Goal: Task Accomplishment & Management: Use online tool/utility

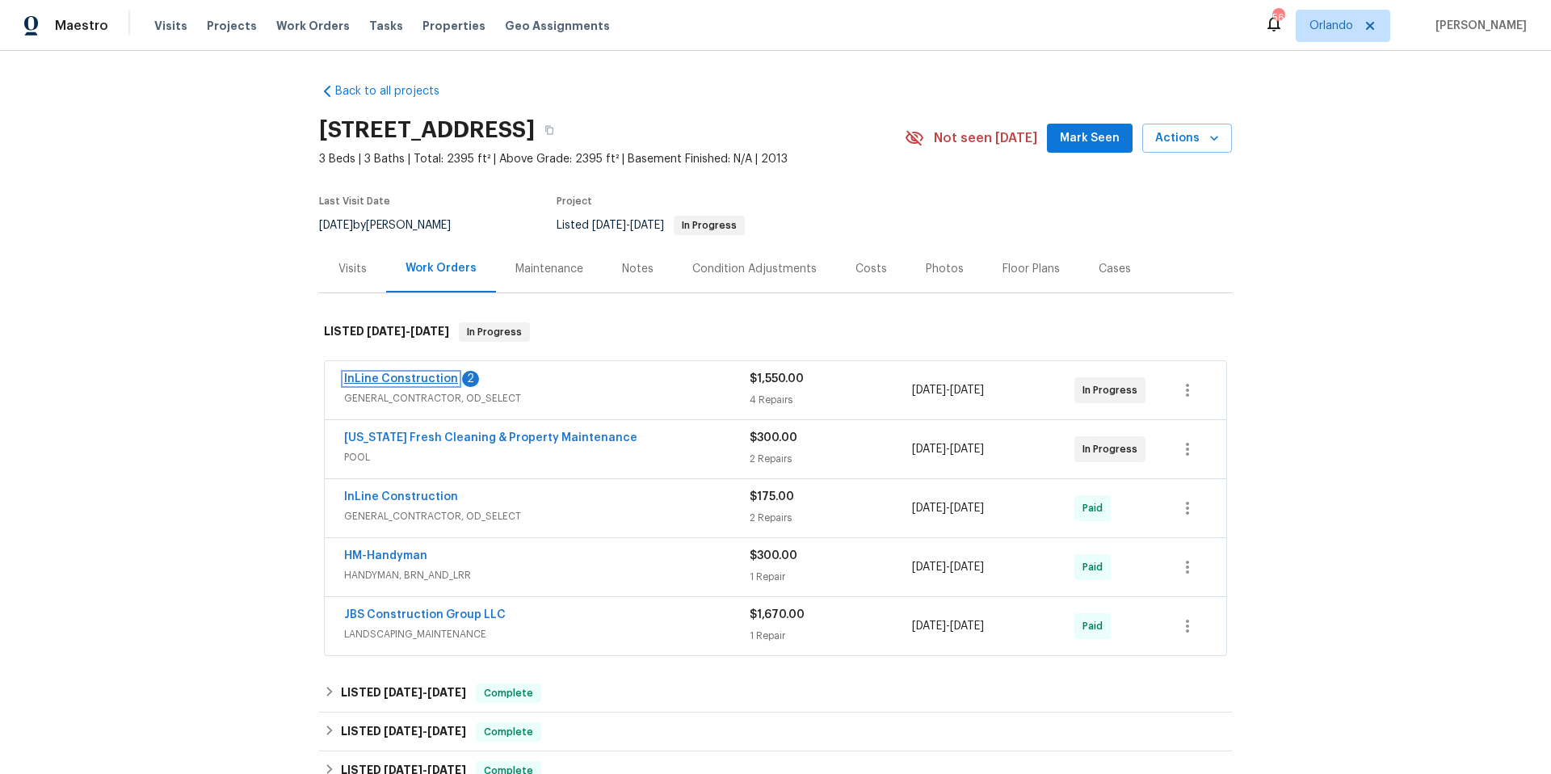
click at [419, 381] on link "InLine Construction" at bounding box center [401, 378] width 114 height 11
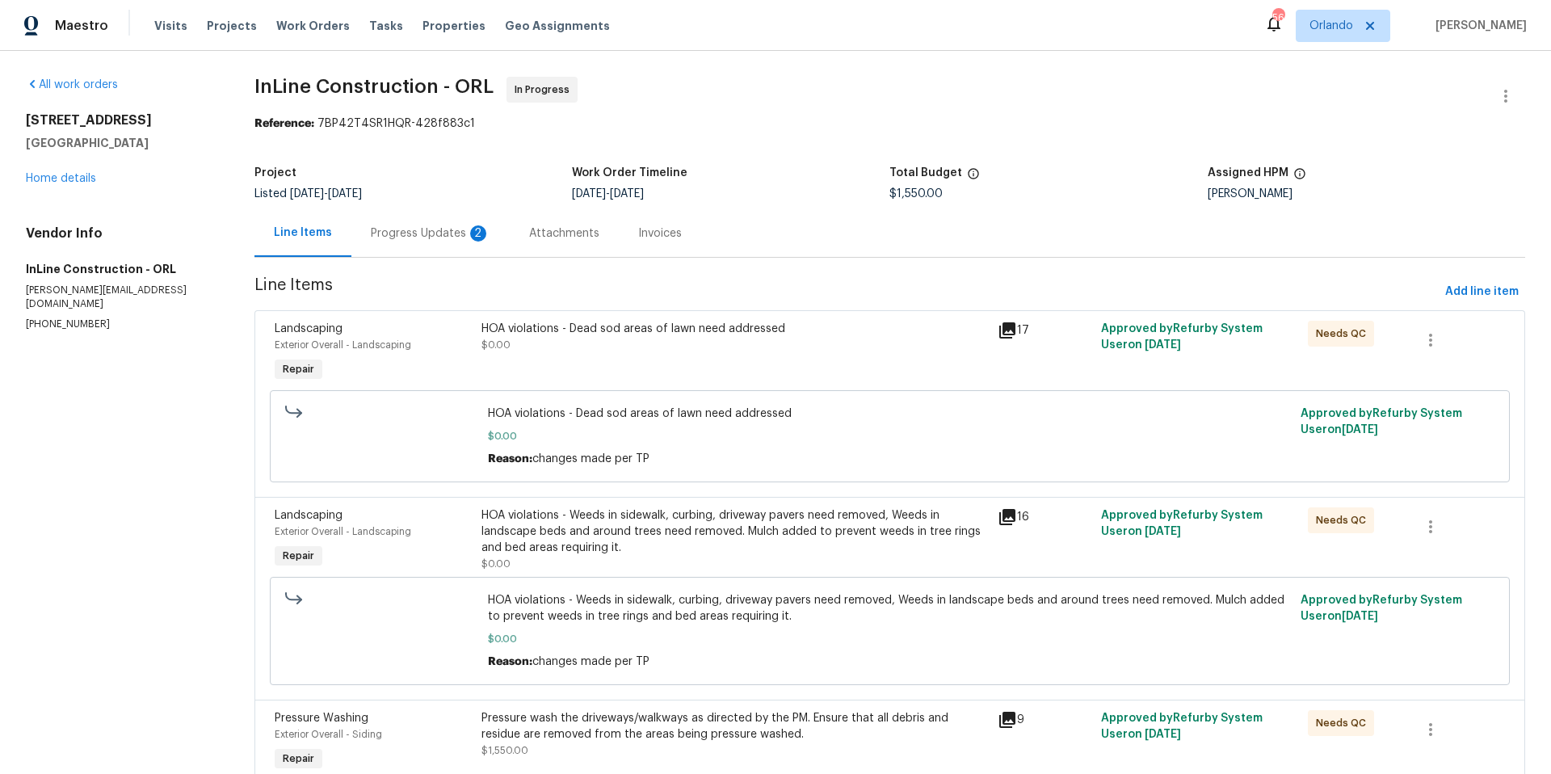
click at [430, 232] on div "Progress Updates 2" at bounding box center [431, 233] width 120 height 16
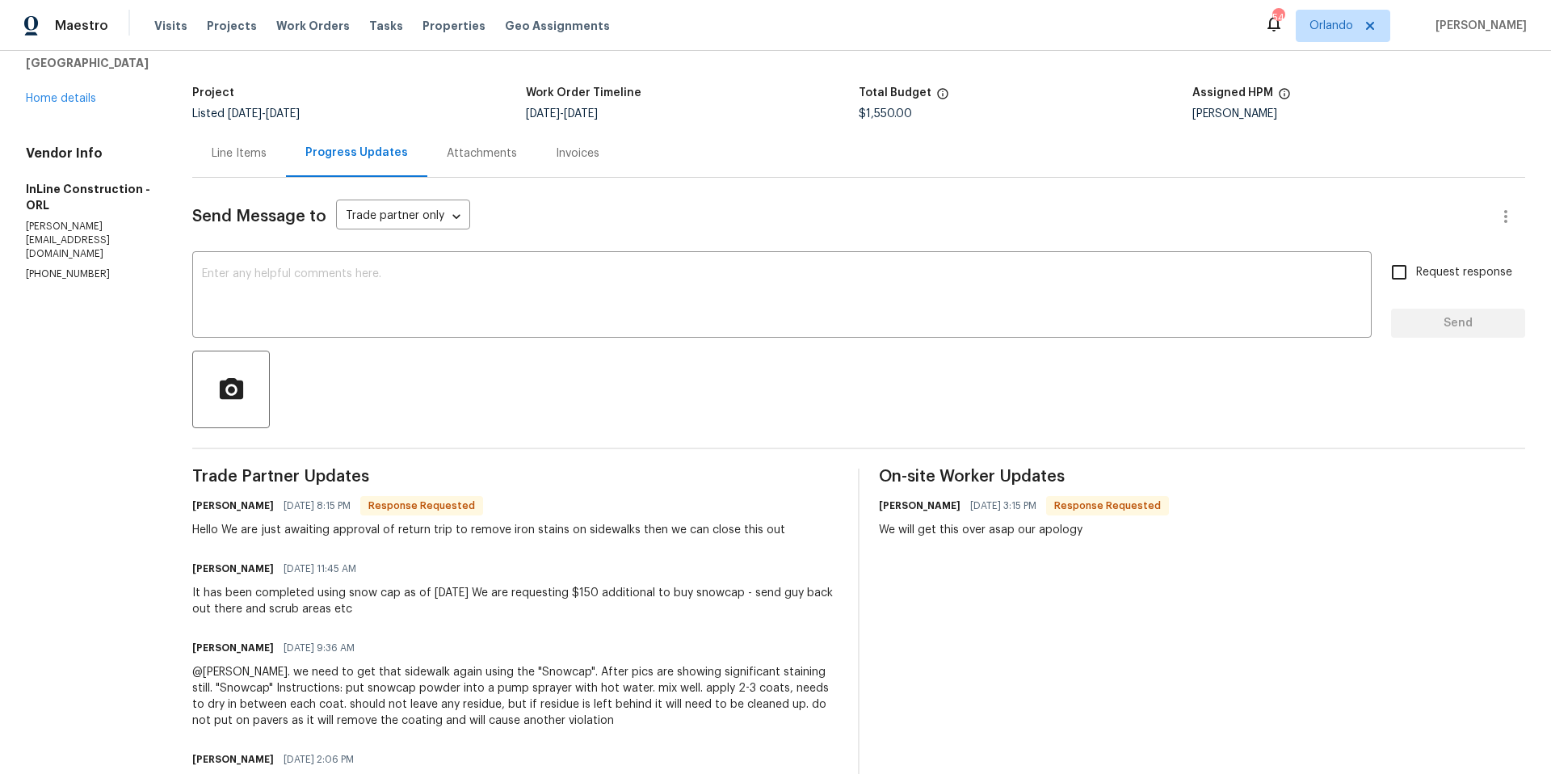
scroll to position [35, 0]
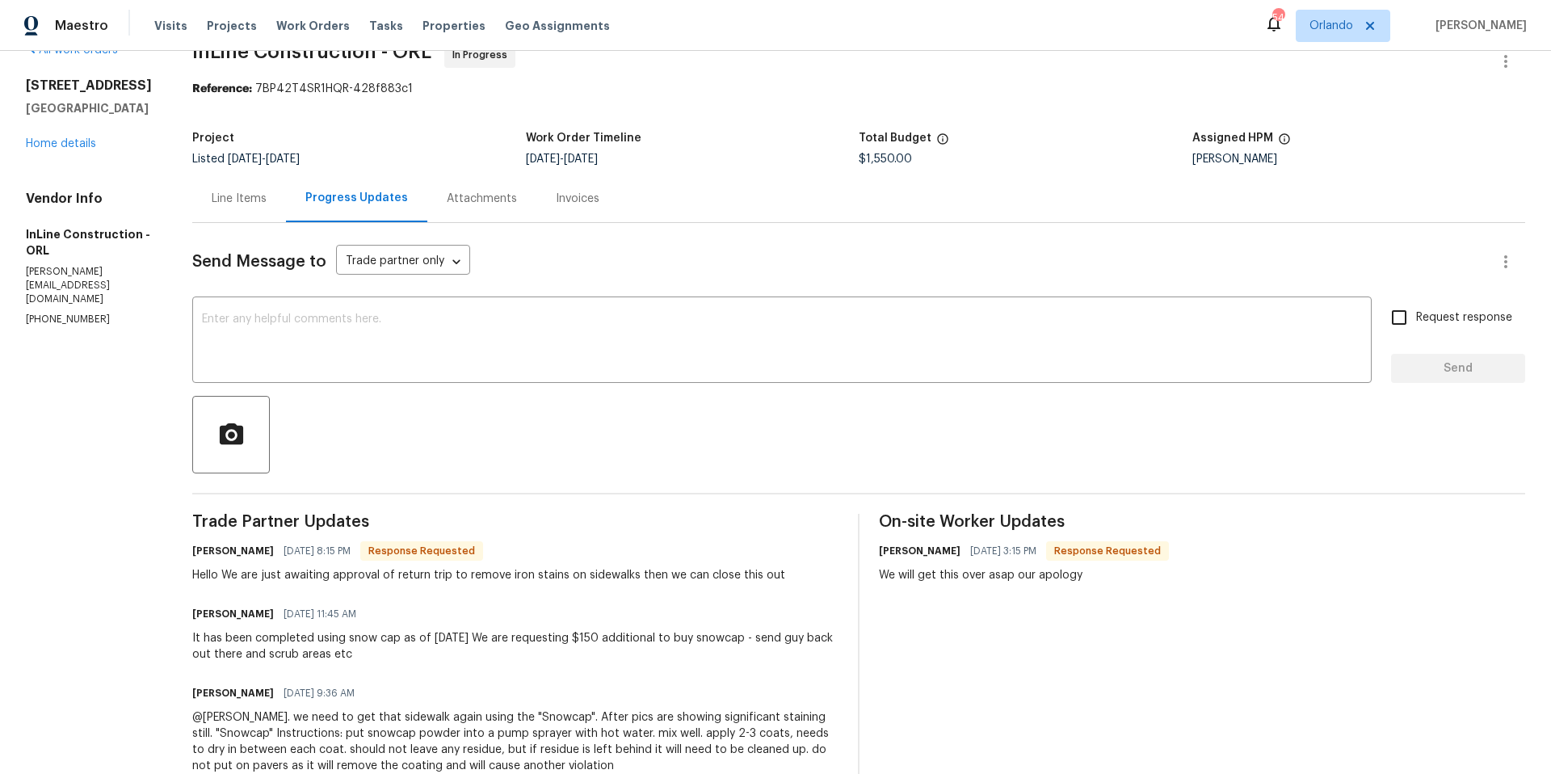
click at [253, 196] on div "Line Items" at bounding box center [239, 199] width 55 height 16
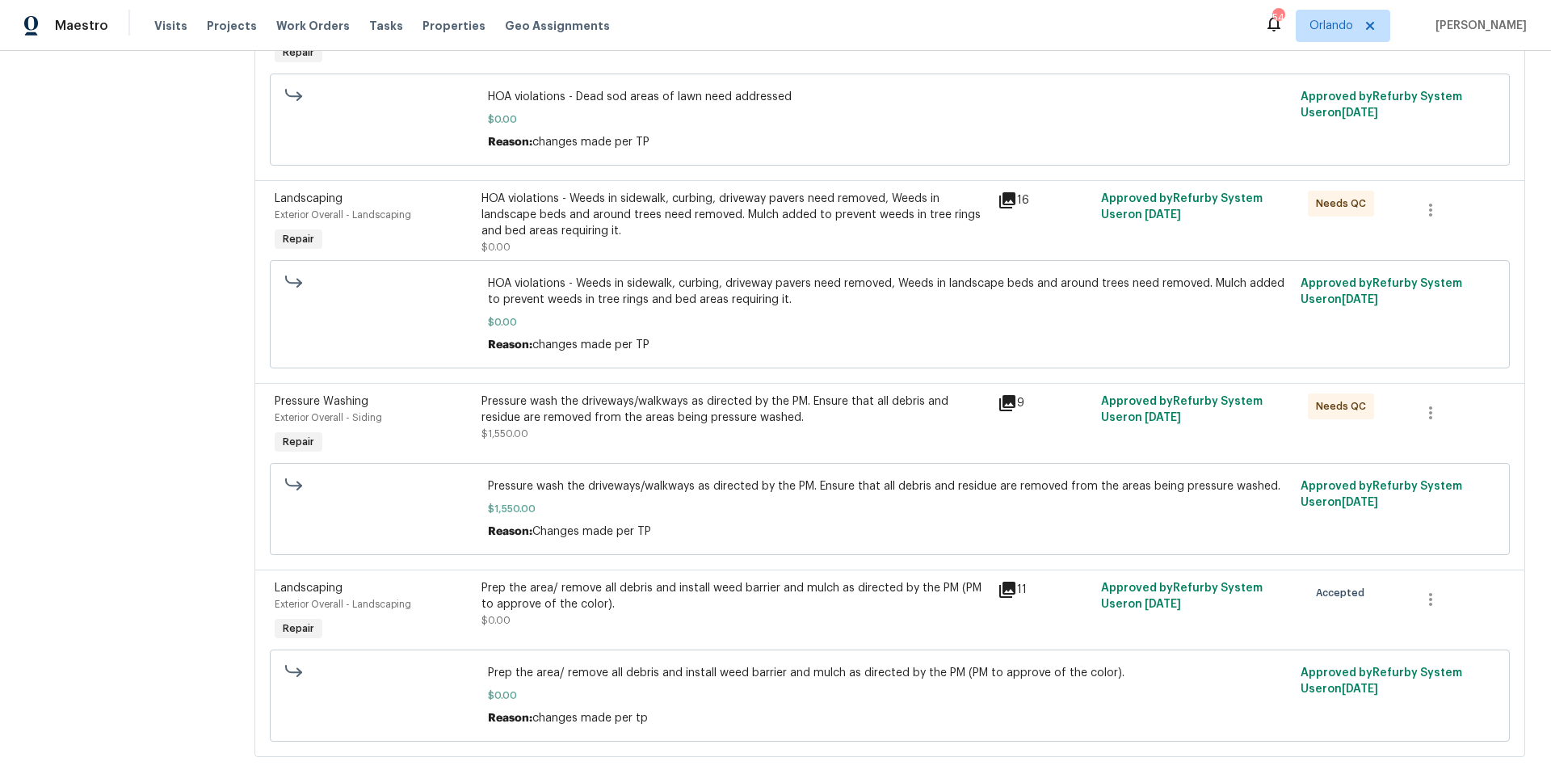
scroll to position [349, 0]
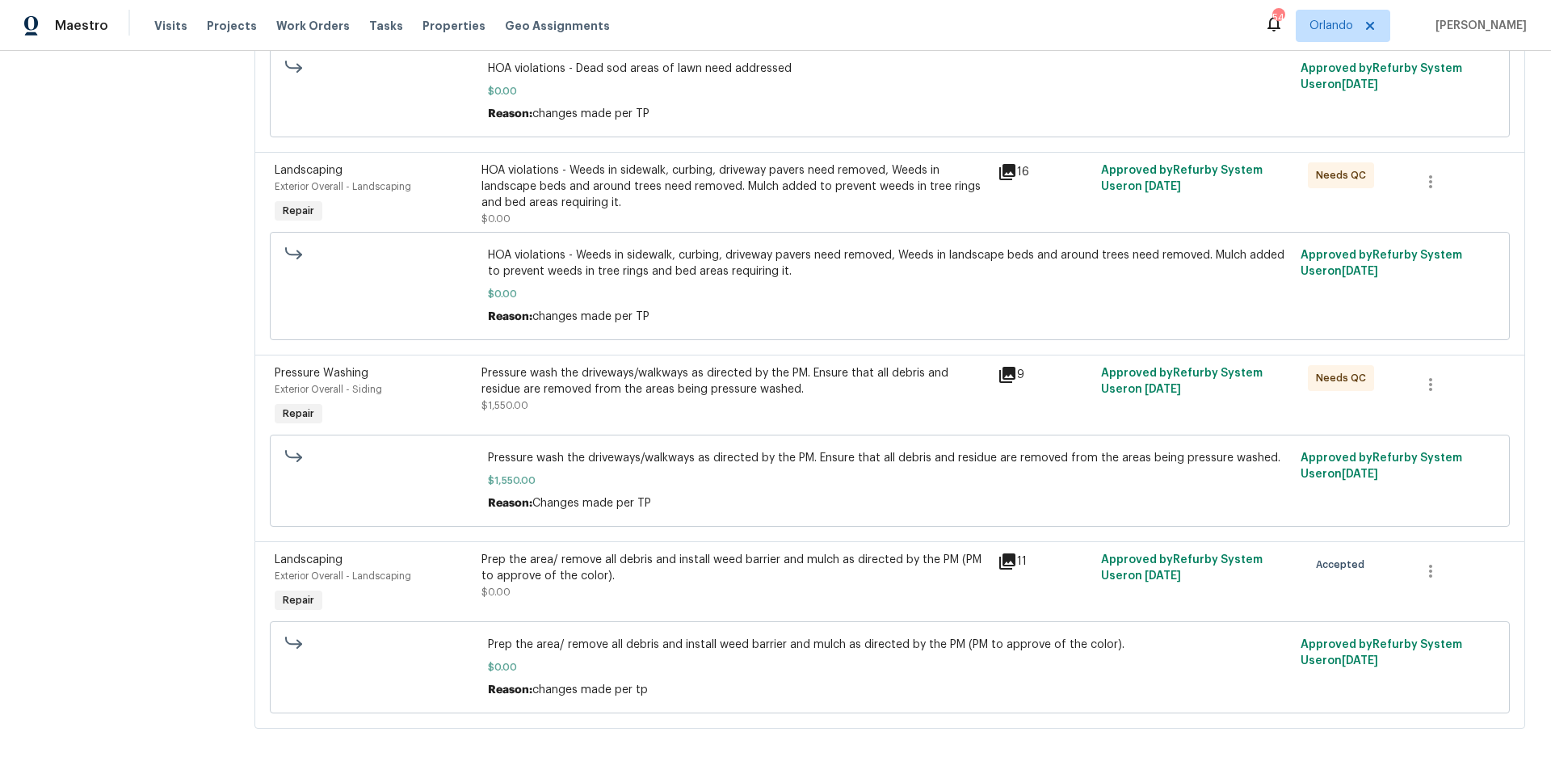
click at [769, 381] on div "Pressure wash the driveways/walkways as directed by the PM. Ensure that all deb…" at bounding box center [735, 381] width 507 height 32
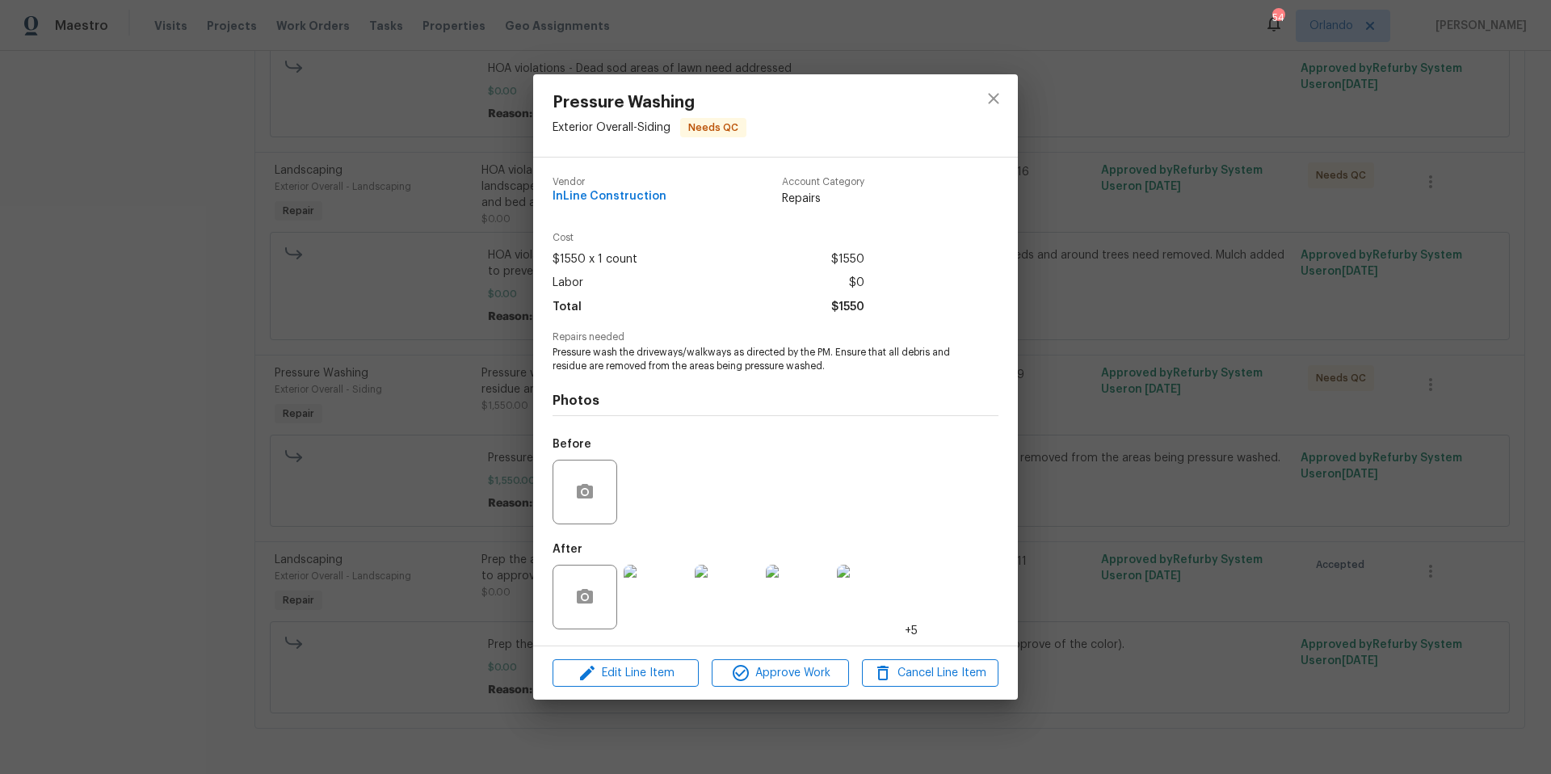
click at [659, 593] on img at bounding box center [656, 597] width 65 height 65
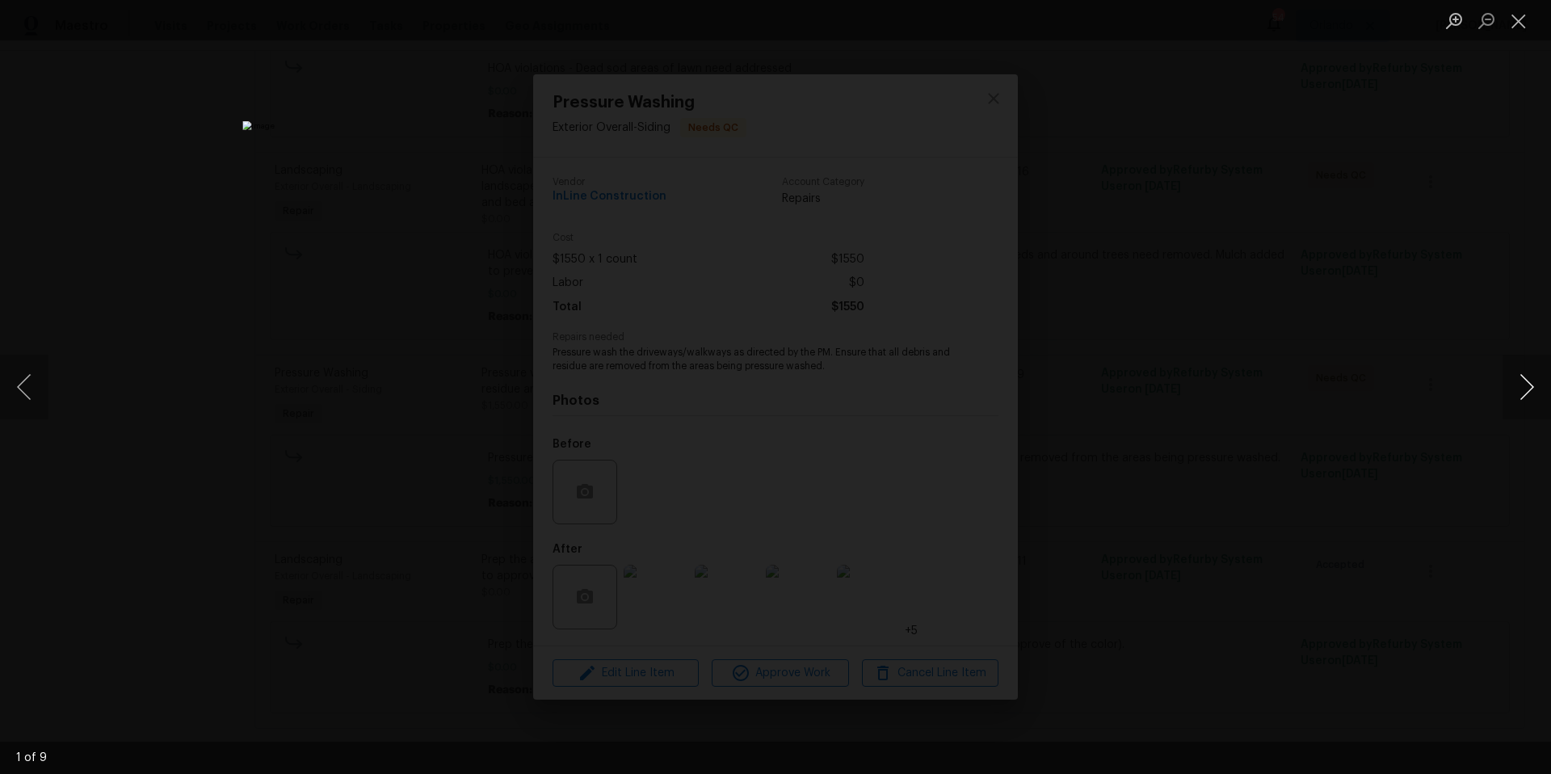
click at [1527, 390] on button "Next image" at bounding box center [1527, 387] width 48 height 65
click at [1214, 416] on div "Lightbox" at bounding box center [775, 387] width 1551 height 774
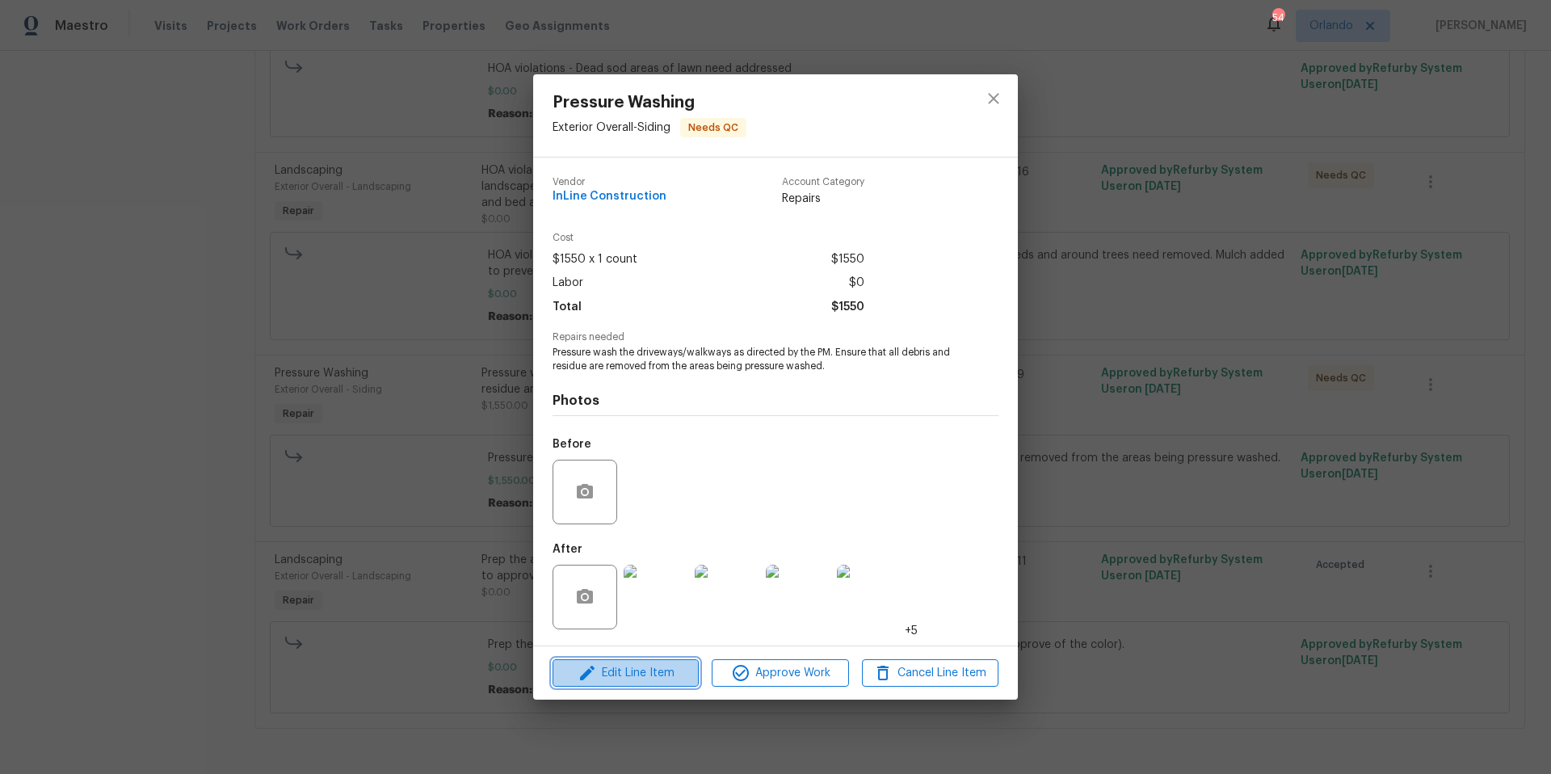
click at [637, 678] on span "Edit Line Item" at bounding box center [626, 673] width 137 height 20
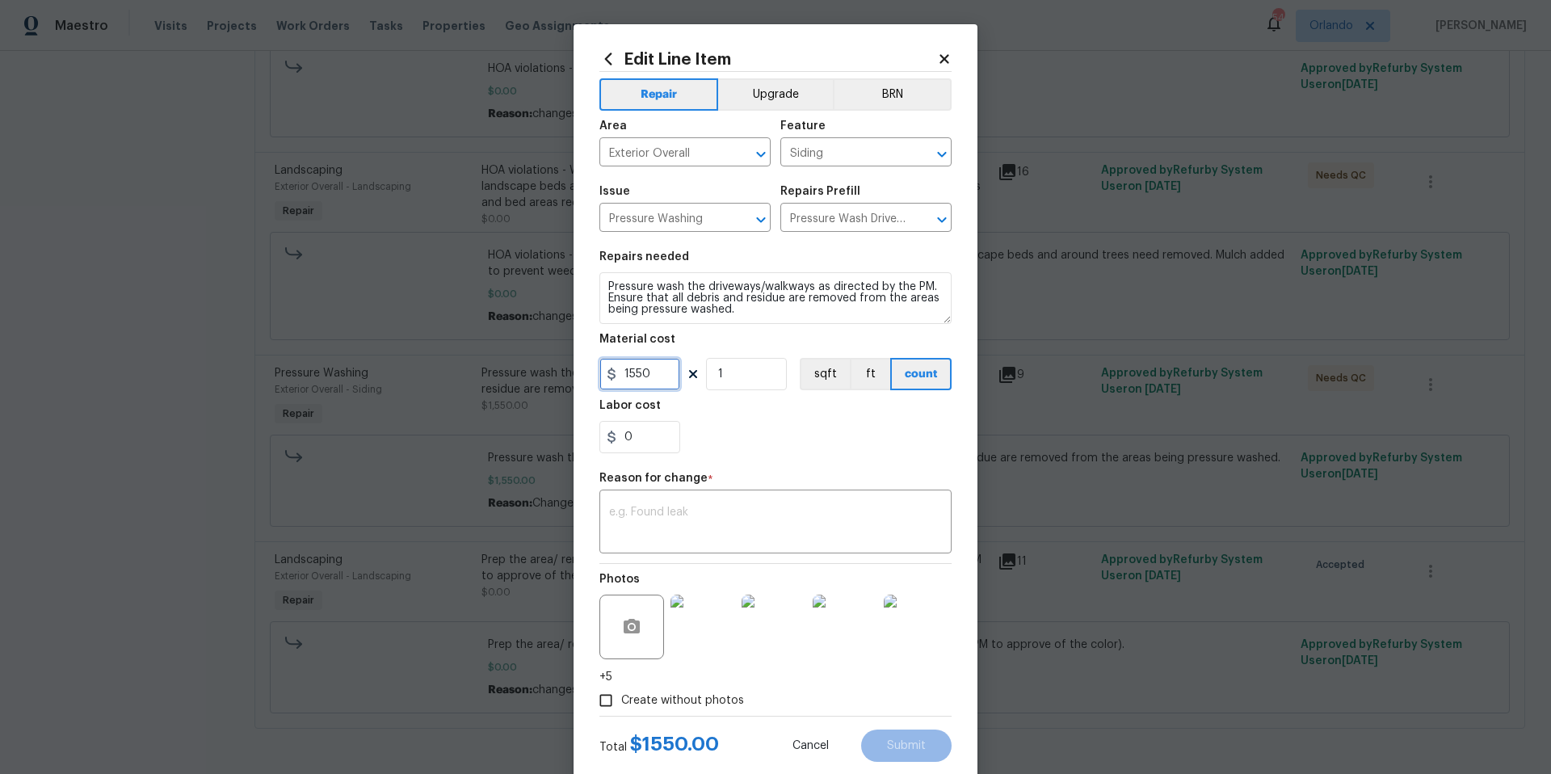
drag, startPoint x: 658, startPoint y: 377, endPoint x: 598, endPoint y: 372, distance: 60.7
click at [598, 372] on div "Edit Line Item Repair Upgrade BRN Area Exterior Overall ​ Feature Siding ​ Issu…" at bounding box center [776, 406] width 404 height 764
type input "1700"
click at [660, 500] on div "x ​" at bounding box center [776, 524] width 352 height 60
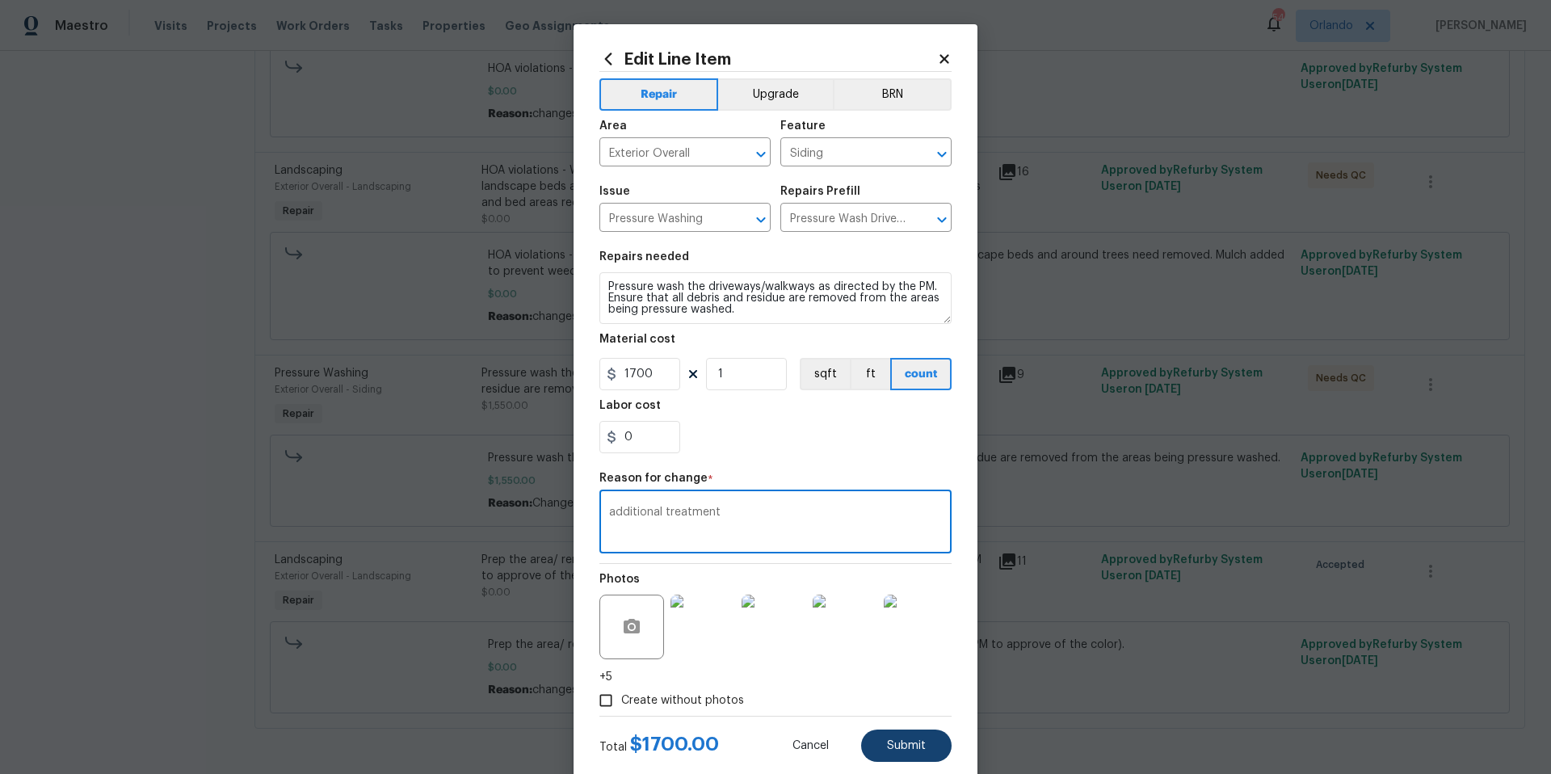
type textarea "additional treatment"
click at [907, 747] on span "Submit" at bounding box center [906, 746] width 39 height 12
type input "1550"
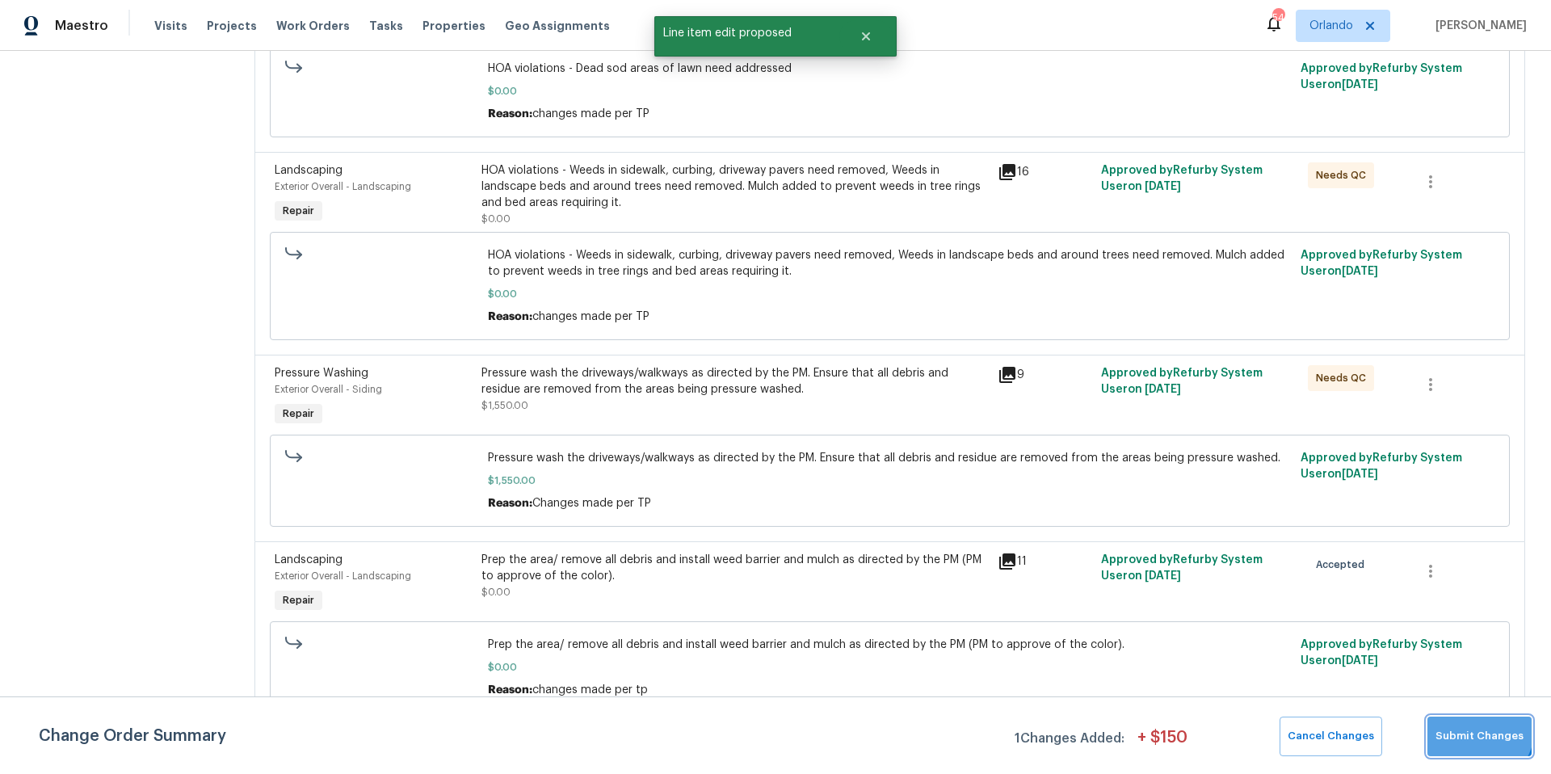
click at [1475, 727] on span "Submit Changes" at bounding box center [1480, 736] width 88 height 19
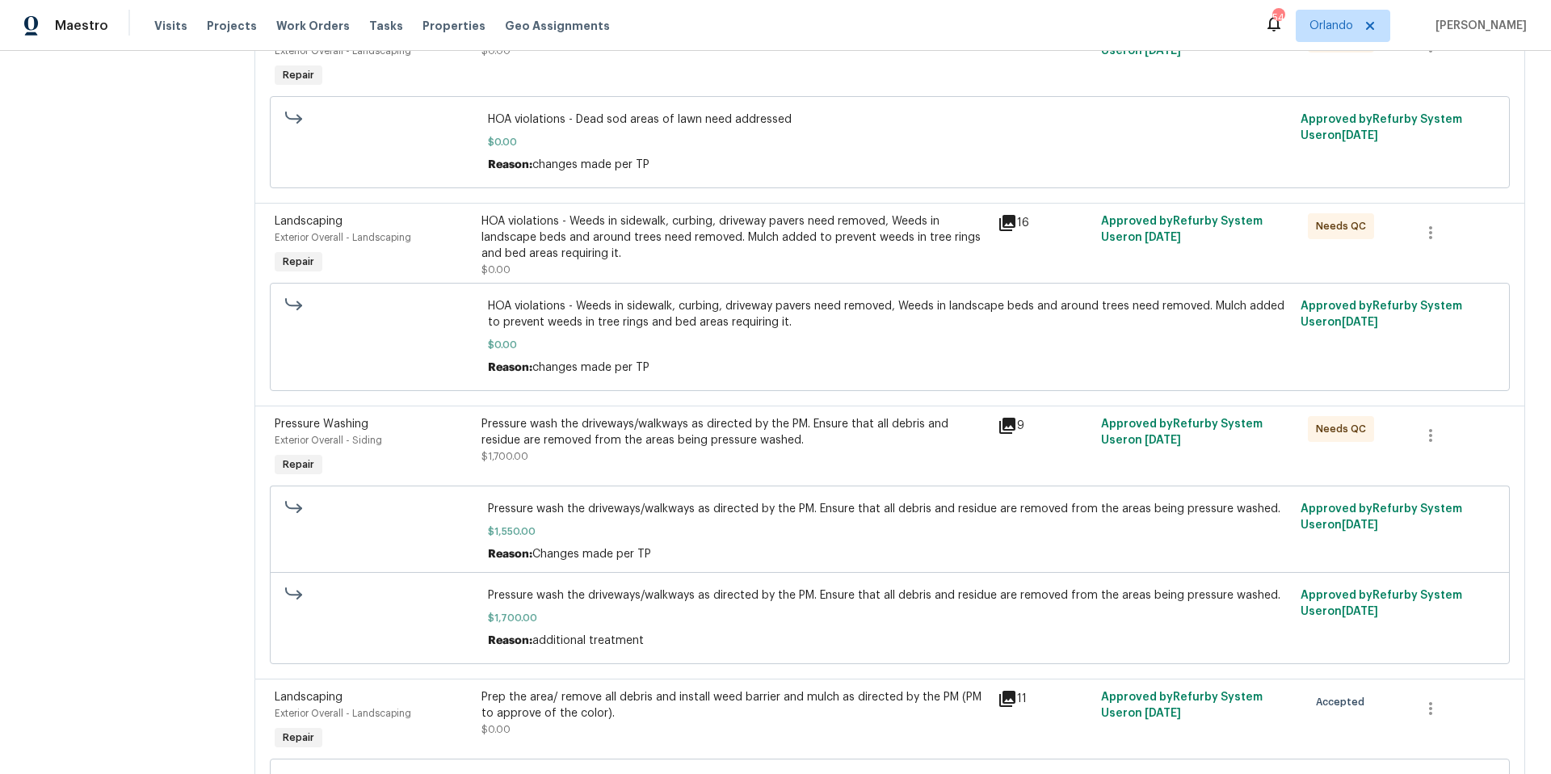
scroll to position [436, 0]
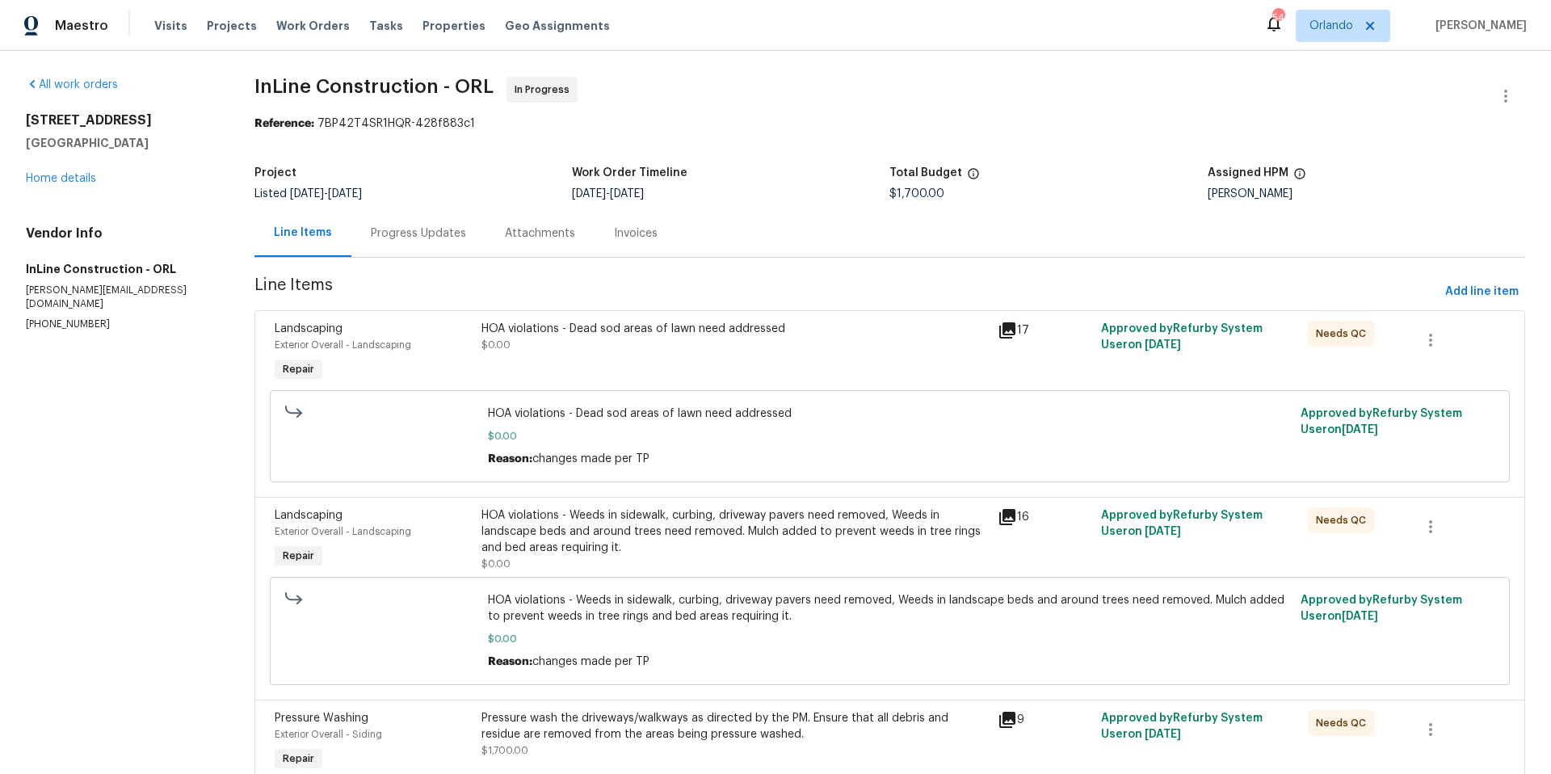
click at [1012, 522] on icon at bounding box center [1007, 517] width 16 height 16
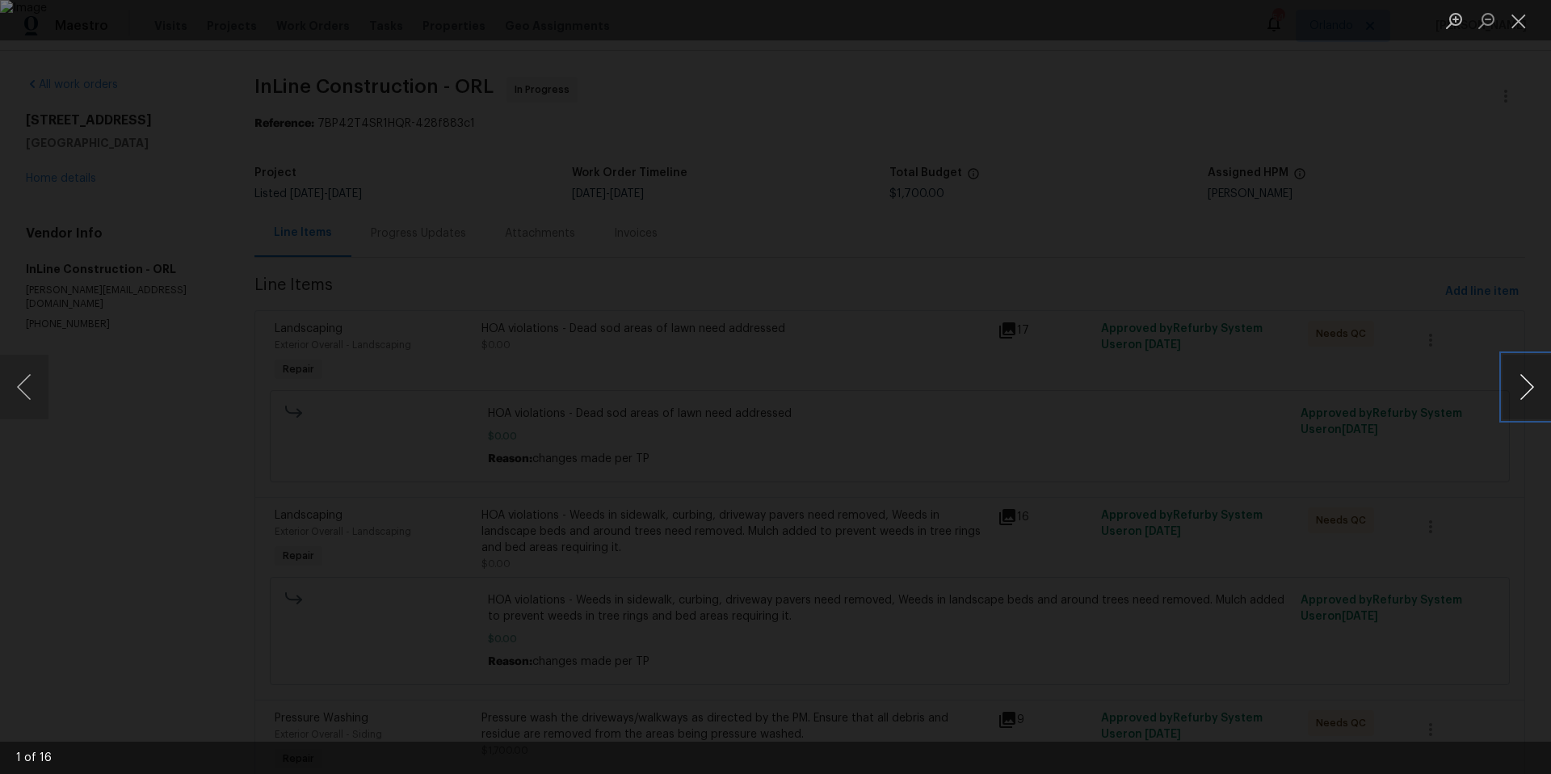
click at [1530, 387] on button "Next image" at bounding box center [1527, 387] width 48 height 65
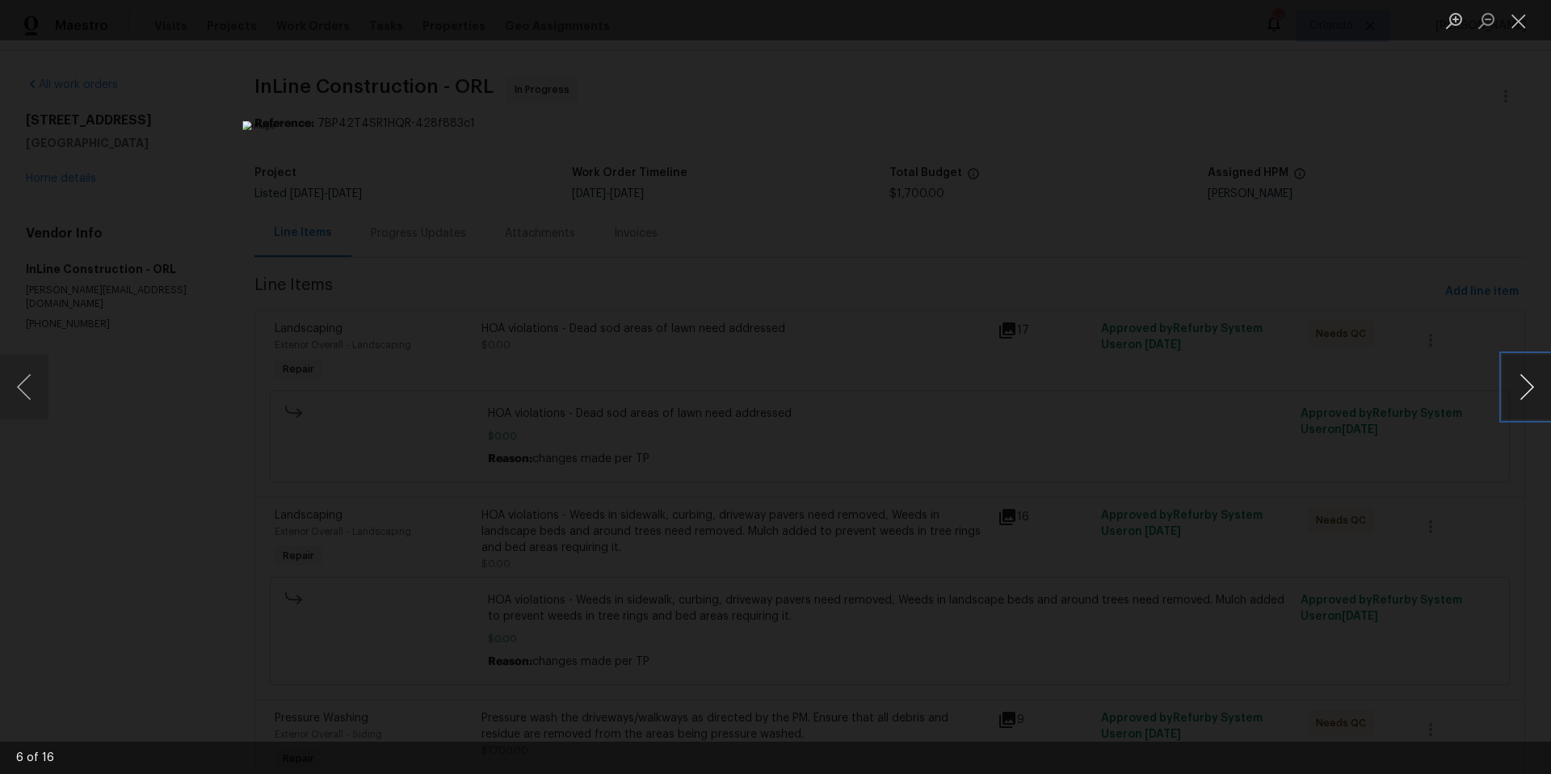
click at [1530, 387] on button "Next image" at bounding box center [1527, 387] width 48 height 65
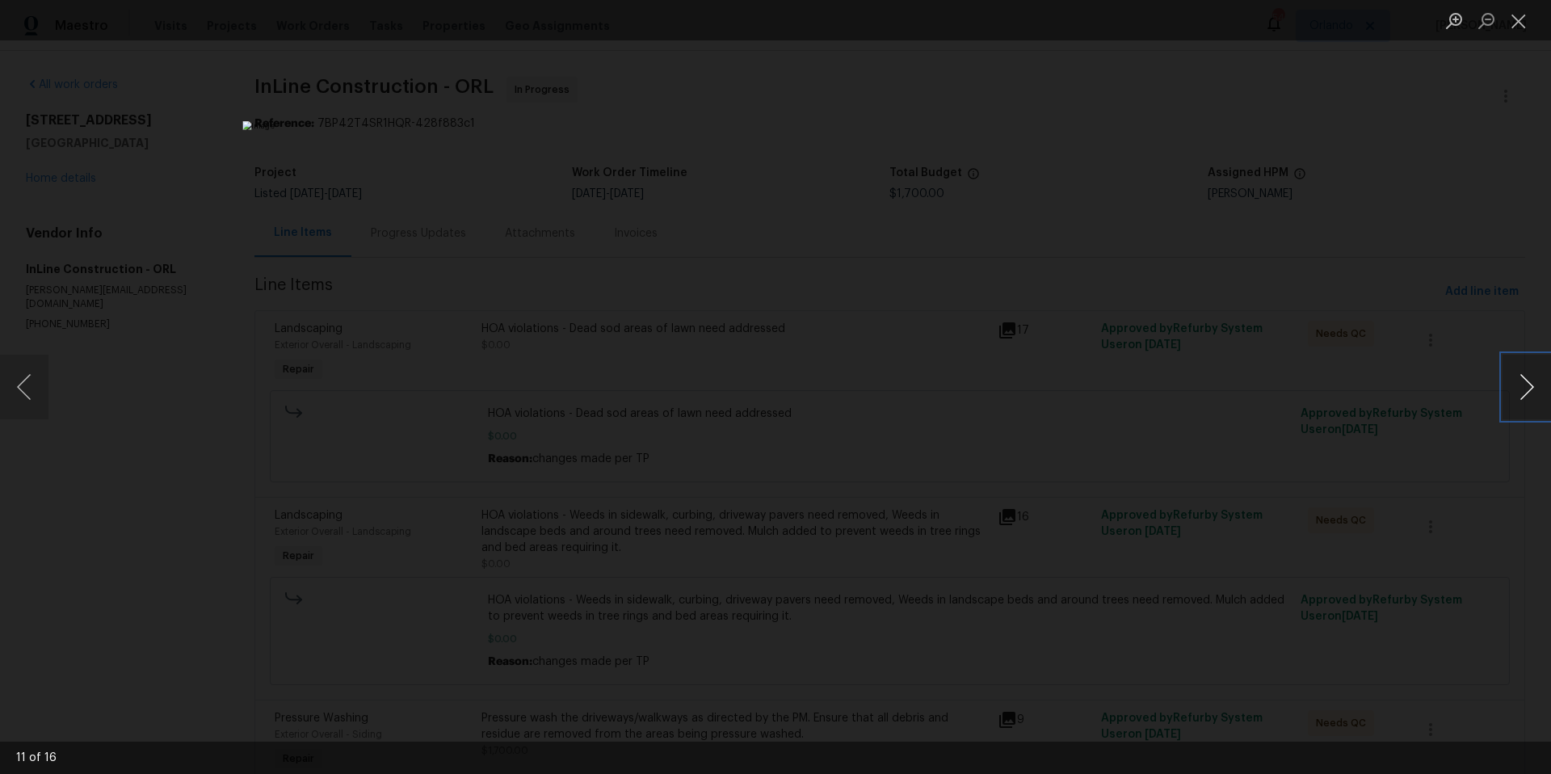
click at [1530, 387] on button "Next image" at bounding box center [1527, 387] width 48 height 65
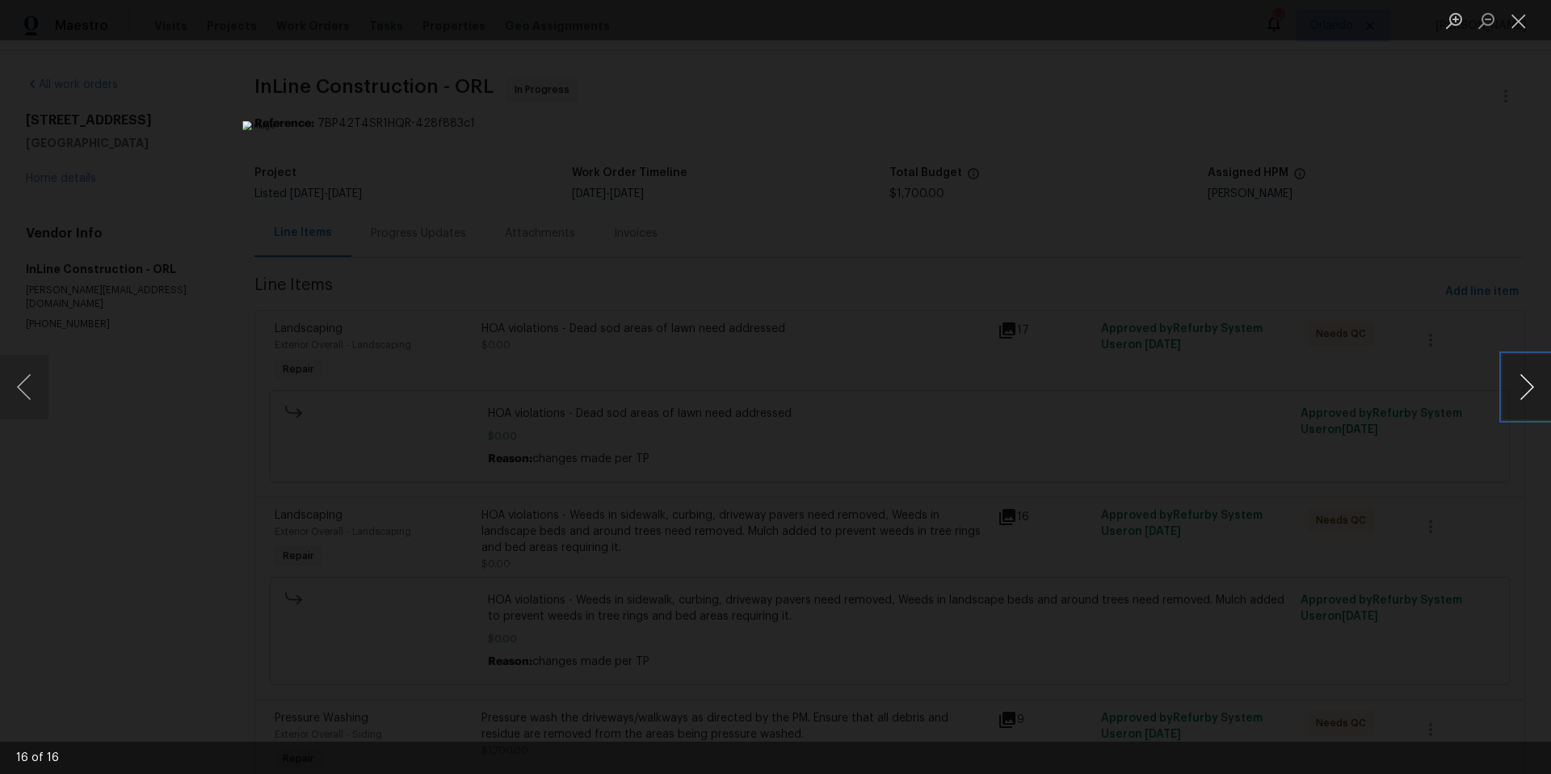
click at [1530, 387] on button "Next image" at bounding box center [1527, 387] width 48 height 65
click at [1362, 213] on div "Lightbox" at bounding box center [775, 387] width 1551 height 774
